Goal: Find specific page/section

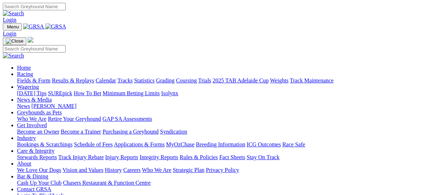
click at [28, 77] on link "Fields & Form" at bounding box center [33, 80] width 33 height 6
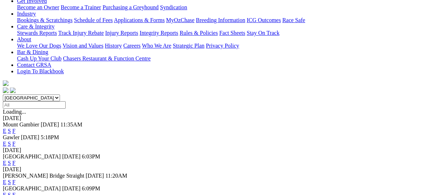
scroll to position [177, 0]
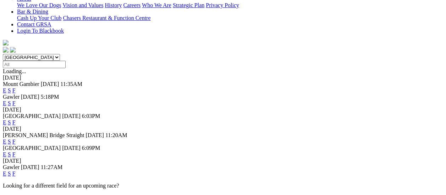
click at [16, 170] on link "F" at bounding box center [13, 173] width 3 height 6
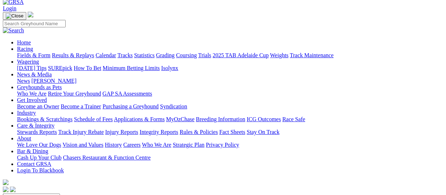
scroll to position [35, 0]
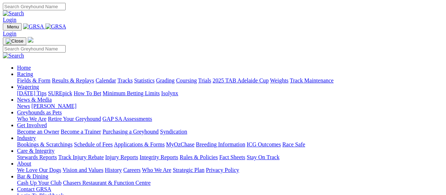
click at [23, 77] on link "Fields & Form" at bounding box center [33, 80] width 33 height 6
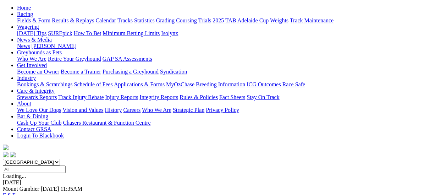
scroll to position [71, 0]
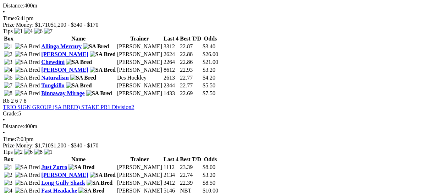
scroll to position [851, 0]
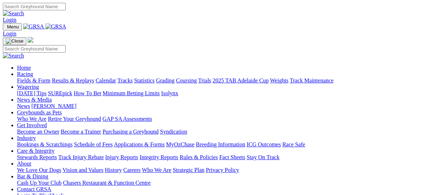
click at [77, 77] on link "Results & Replays" at bounding box center [73, 80] width 42 height 6
